Goal: Information Seeking & Learning: Learn about a topic

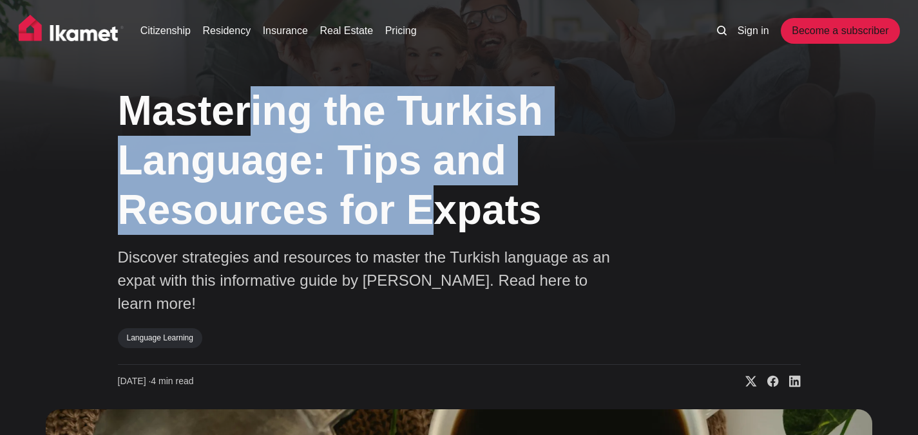
drag, startPoint x: 252, startPoint y: 117, endPoint x: 410, endPoint y: 209, distance: 182.7
click at [410, 209] on h1 "Mastering the Turkish Language: Tips and Resources for Expats" at bounding box center [388, 160] width 541 height 148
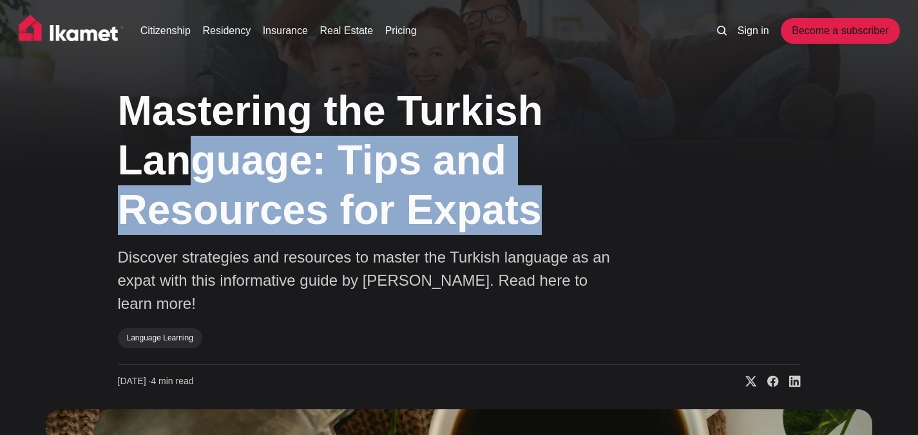
drag, startPoint x: 271, startPoint y: 195, endPoint x: 57, endPoint y: 167, distance: 215.6
click at [153, 180] on h1 "Mastering the Turkish Language: Tips and Resources for Expats" at bounding box center [388, 160] width 541 height 148
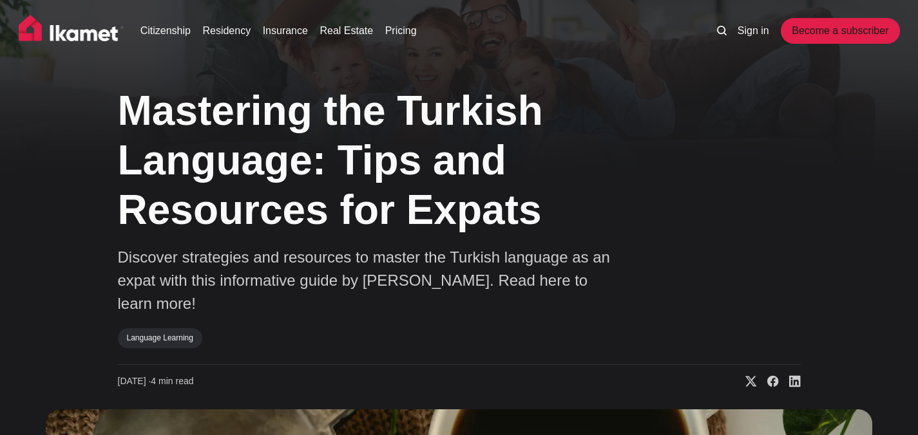
click at [176, 28] on link "Citizenship" at bounding box center [165, 30] width 50 height 15
